Goal: Find specific page/section: Find specific page/section

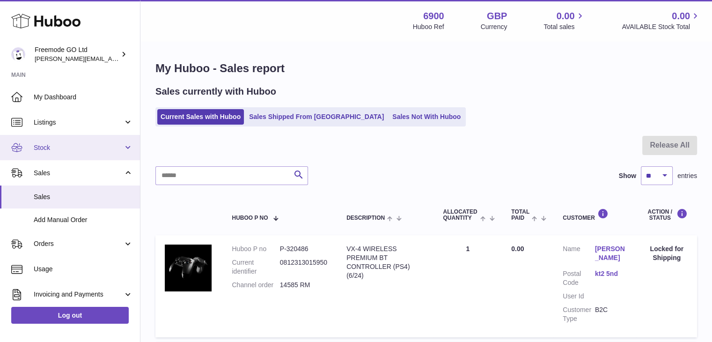
click at [71, 143] on span "Stock" at bounding box center [78, 147] width 89 height 9
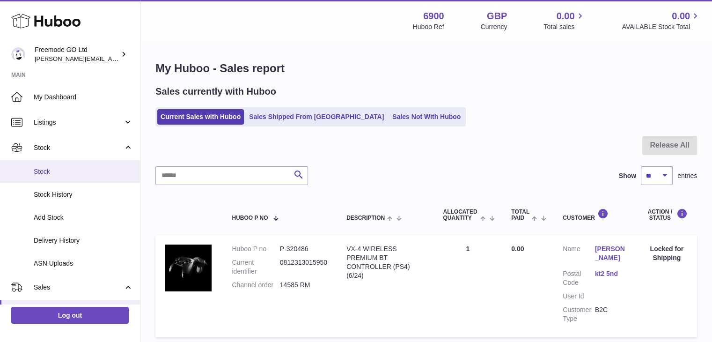
click at [66, 166] on link "Stock" at bounding box center [70, 171] width 140 height 23
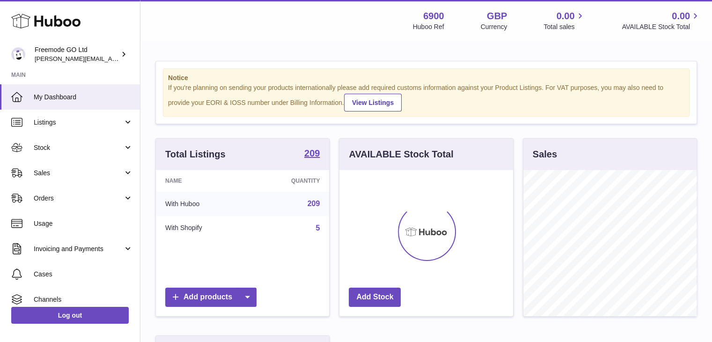
scroll to position [146, 174]
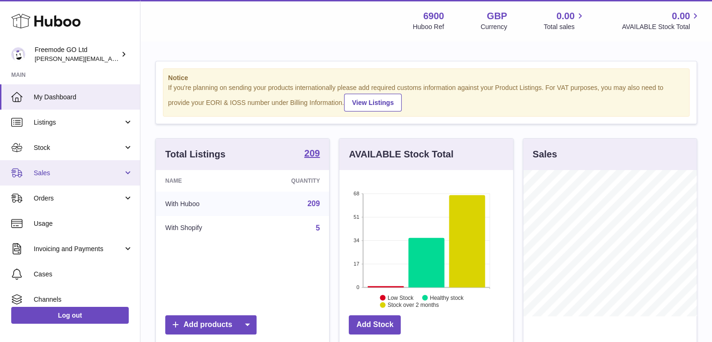
click at [71, 173] on span "Sales" at bounding box center [78, 173] width 89 height 9
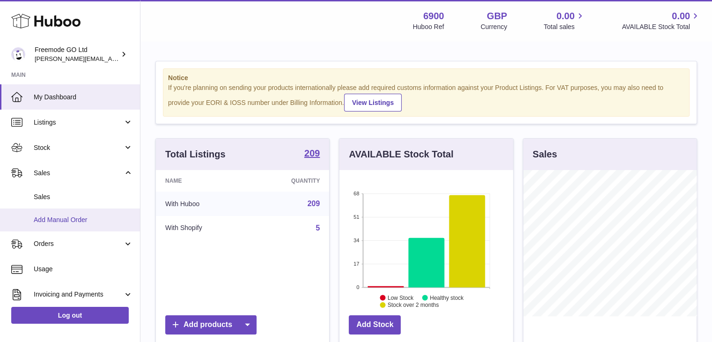
click at [62, 220] on span "Add Manual Order" at bounding box center [83, 219] width 99 height 9
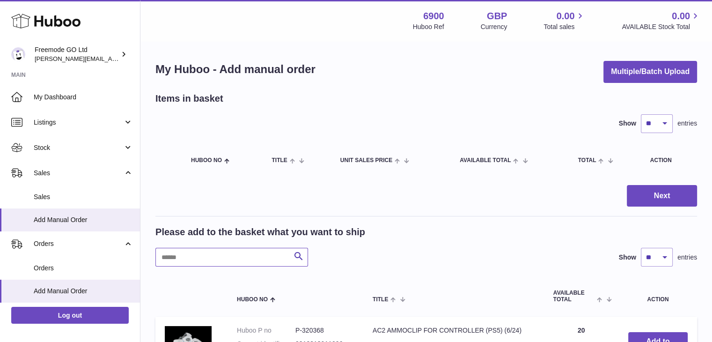
click at [198, 256] on input "text" at bounding box center [231, 257] width 153 height 19
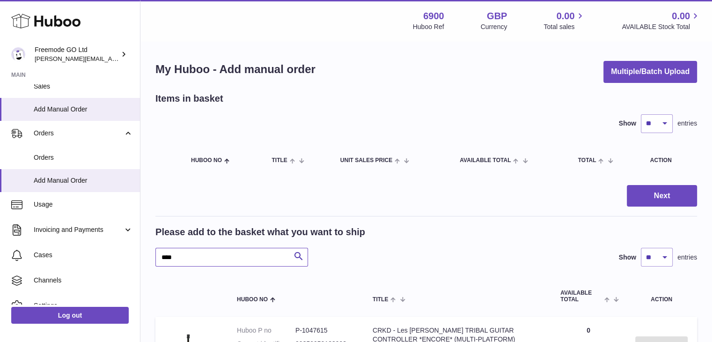
scroll to position [150, 0]
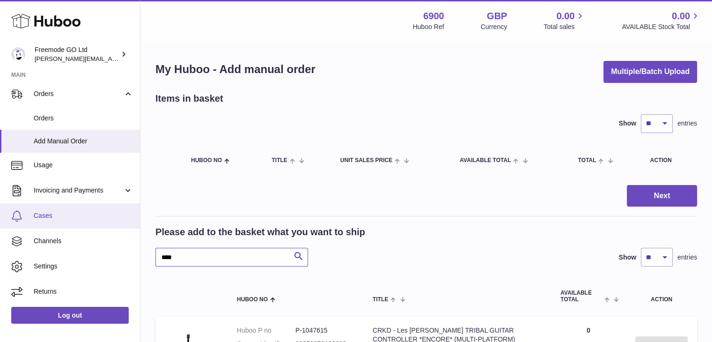
type input "****"
click at [49, 220] on span "Cases" at bounding box center [83, 215] width 99 height 9
